Goal: Find specific page/section: Find specific page/section

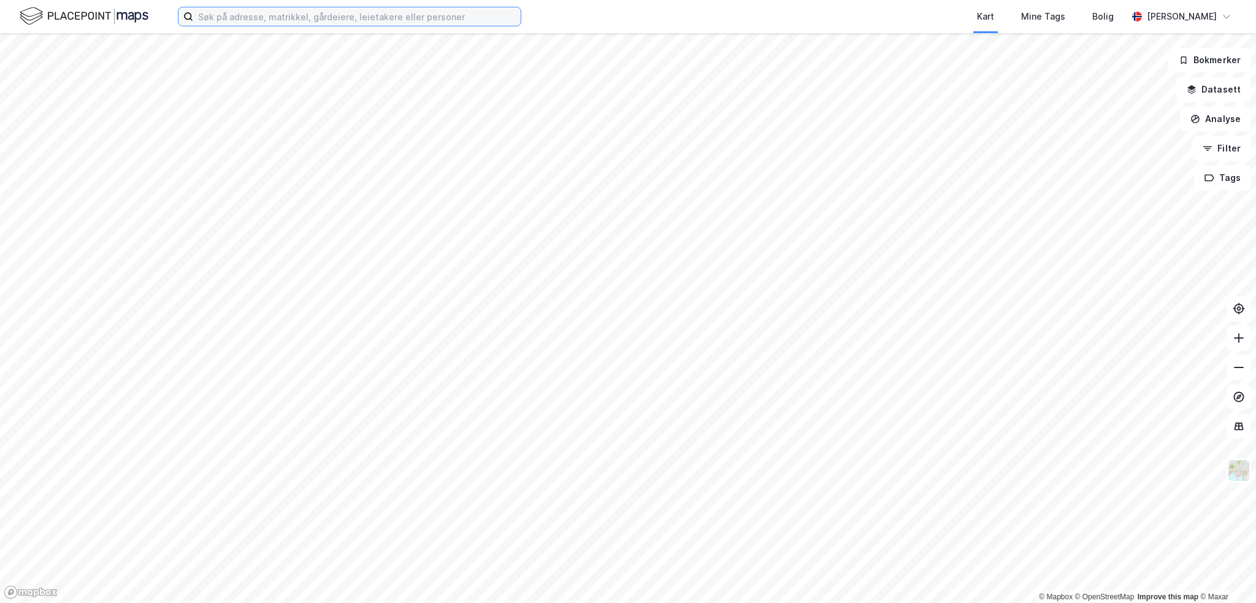
click at [307, 21] on input at bounding box center [357, 16] width 328 height 18
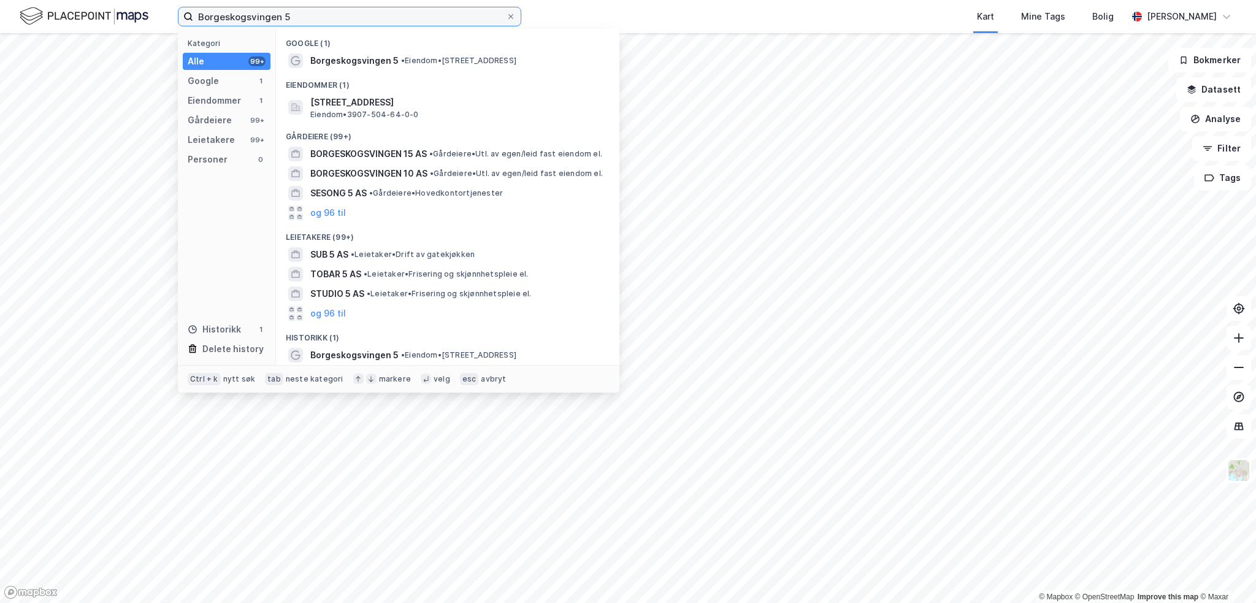
type input "Borgeskogsvingen 5"
click at [419, 103] on span "[STREET_ADDRESS]" at bounding box center [457, 102] width 294 height 15
